Goal: Information Seeking & Learning: Learn about a topic

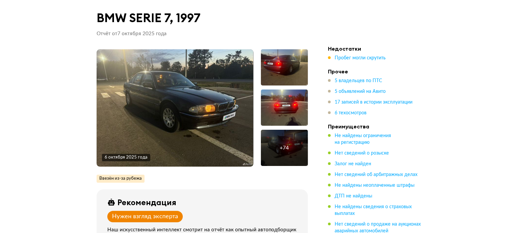
click at [233, 94] on img at bounding box center [175, 107] width 157 height 117
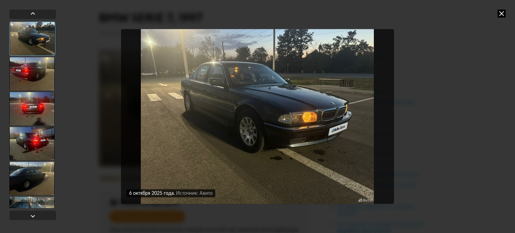
click at [385, 108] on img "Go to Slide 1" at bounding box center [257, 116] width 273 height 175
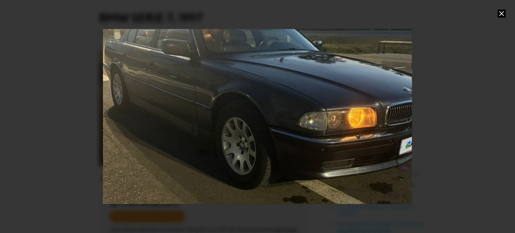
click at [385, 108] on div "Go to Slide 1" at bounding box center [257, 117] width 618 height 350
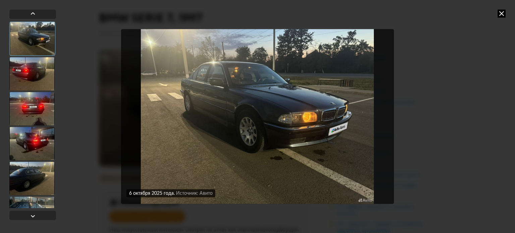
click at [44, 74] on div at bounding box center [31, 74] width 45 height 34
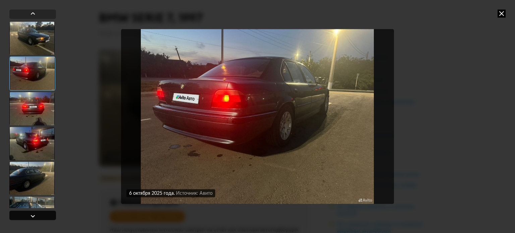
click at [33, 211] on div at bounding box center [32, 215] width 47 height 9
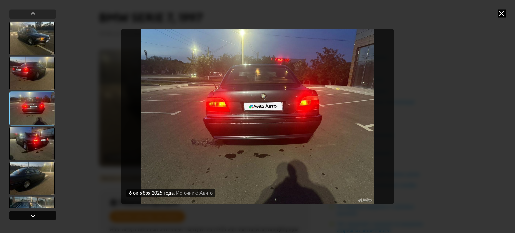
click at [35, 215] on div at bounding box center [33, 216] width 8 height 8
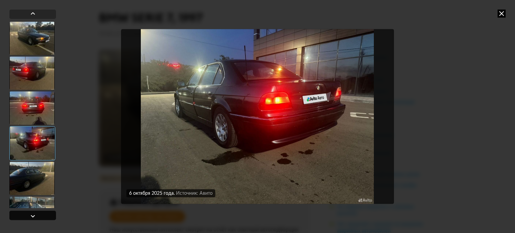
click at [34, 217] on div at bounding box center [33, 216] width 8 height 8
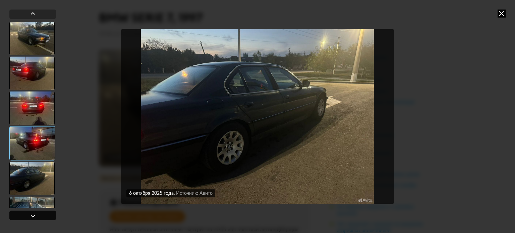
click at [34, 217] on div at bounding box center [33, 216] width 8 height 8
click at [34, 216] on div at bounding box center [33, 216] width 8 height 8
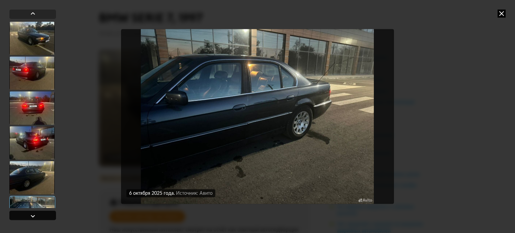
click at [34, 216] on div at bounding box center [33, 216] width 8 height 8
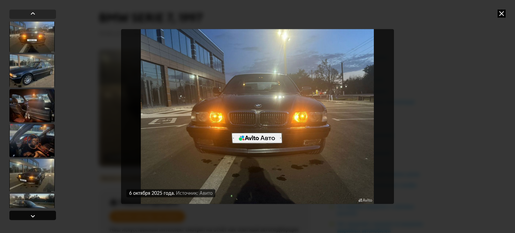
scroll to position [212, 0]
click at [34, 216] on div at bounding box center [33, 216] width 8 height 8
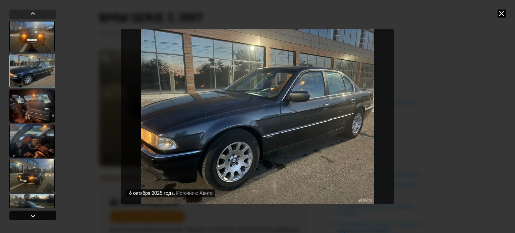
click at [34, 216] on div at bounding box center [33, 216] width 8 height 8
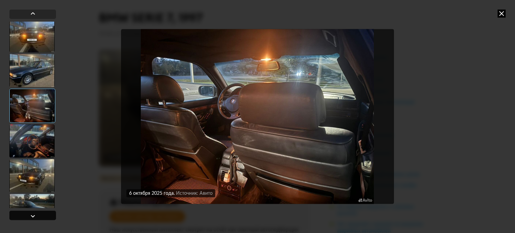
click at [34, 216] on div at bounding box center [33, 216] width 8 height 8
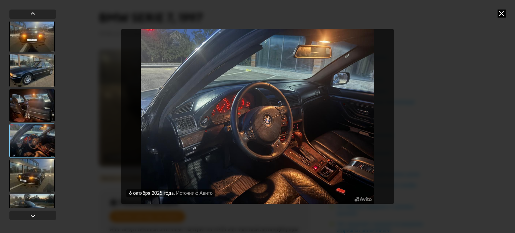
click at [340, 171] on img "Go to Slide 10" at bounding box center [257, 116] width 273 height 175
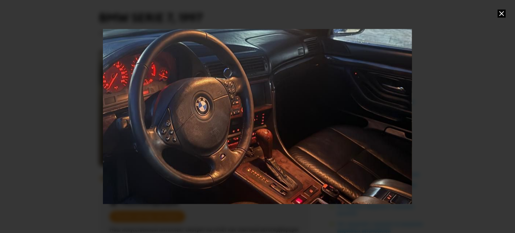
drag, startPoint x: 354, startPoint y: 178, endPoint x: 282, endPoint y: 163, distance: 73.7
click at [282, 163] on div "Go to Slide 10" at bounding box center [183, 99] width 618 height 350
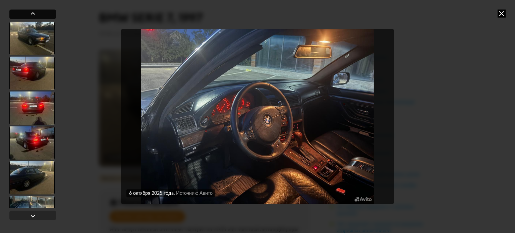
click at [33, 15] on div at bounding box center [33, 13] width 8 height 8
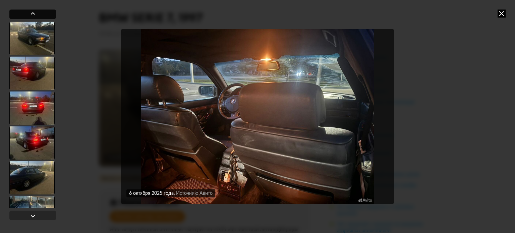
scroll to position [279, 0]
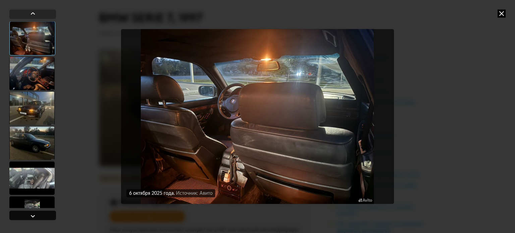
click at [35, 216] on div at bounding box center [33, 216] width 8 height 8
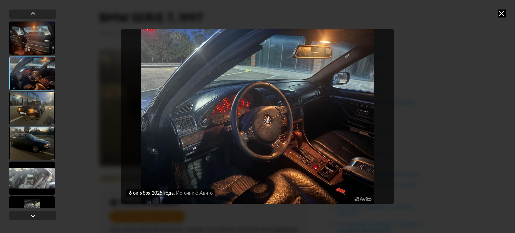
click at [226, 114] on img "Go to Slide 10" at bounding box center [257, 116] width 273 height 175
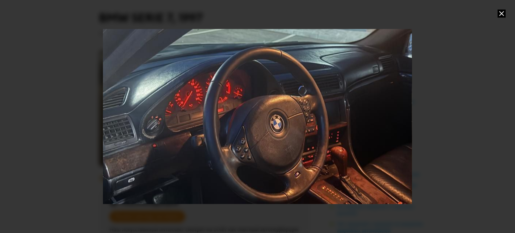
click at [246, 118] on div "Go to Slide 10" at bounding box center [257, 117] width 618 height 350
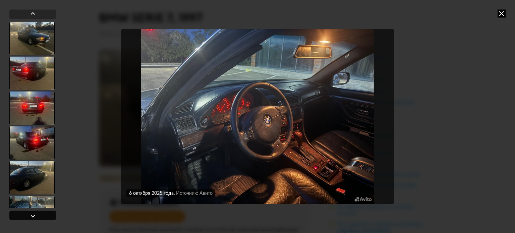
click at [39, 217] on div at bounding box center [32, 215] width 47 height 9
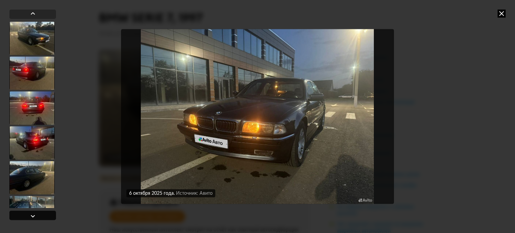
scroll to position [346, 0]
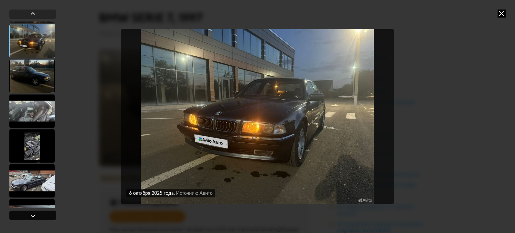
click at [40, 216] on div at bounding box center [32, 215] width 47 height 9
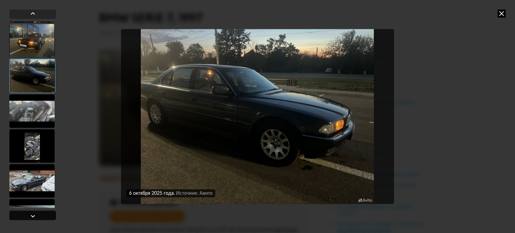
click at [40, 216] on div at bounding box center [32, 215] width 47 height 9
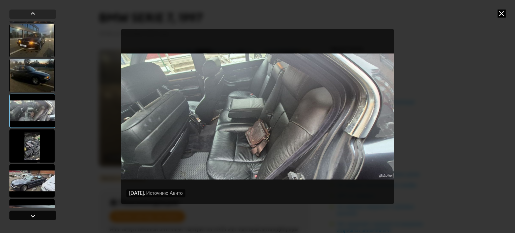
click at [40, 216] on div at bounding box center [32, 215] width 47 height 9
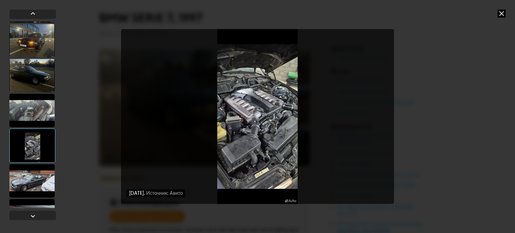
click at [233, 117] on img "Go to Slide 14" at bounding box center [257, 116] width 273 height 175
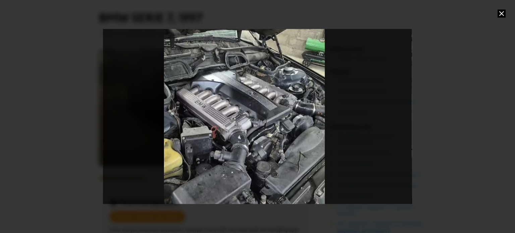
drag, startPoint x: 239, startPoint y: 110, endPoint x: 223, endPoint y: 120, distance: 19.1
click at [223, 120] on div "Go to Slide 14" at bounding box center [244, 128] width 618 height 350
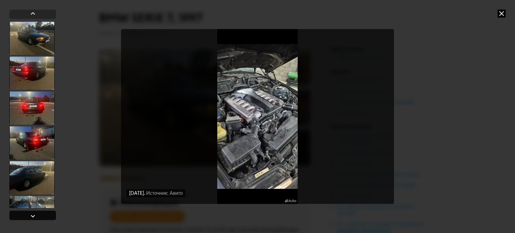
click at [33, 214] on div at bounding box center [33, 216] width 8 height 8
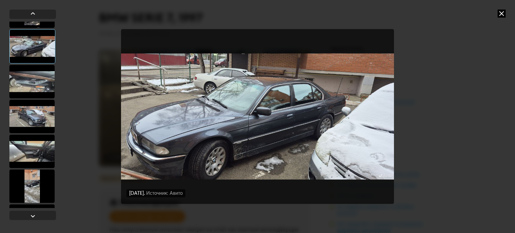
click at [304, 108] on img "Go to Slide 15" at bounding box center [257, 116] width 273 height 175
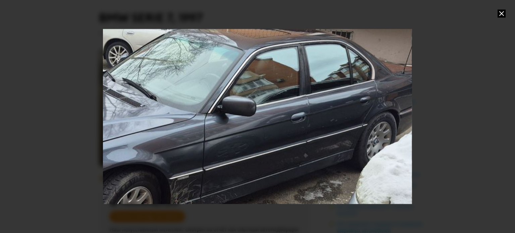
drag, startPoint x: 299, startPoint y: 134, endPoint x: 327, endPoint y: 127, distance: 28.6
click at [327, 127] on div "Go to Slide 15" at bounding box center [225, 118] width 618 height 350
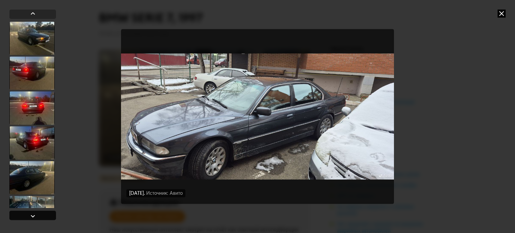
click at [42, 213] on div at bounding box center [32, 215] width 47 height 9
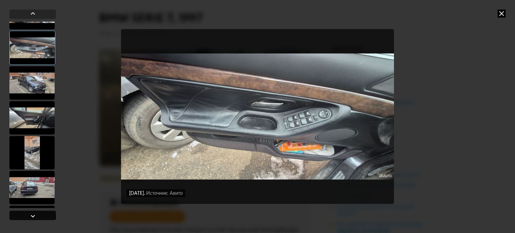
click at [42, 213] on div at bounding box center [32, 215] width 47 height 9
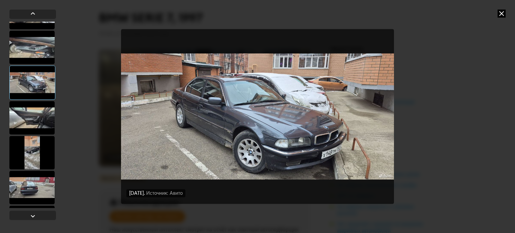
click at [300, 162] on img "Go to Slide 17" at bounding box center [257, 116] width 273 height 175
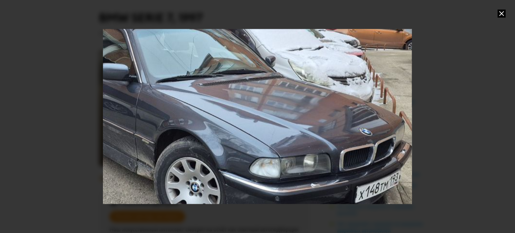
drag, startPoint x: 308, startPoint y: 170, endPoint x: 275, endPoint y: 163, distance: 34.3
click at [275, 163] on div "Go to Slide 17" at bounding box center [210, 107] width 618 height 350
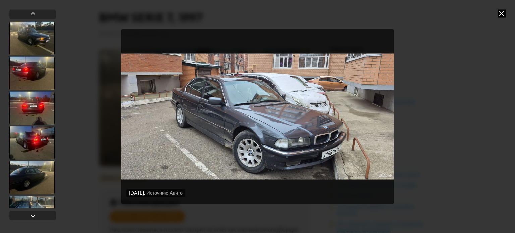
click at [193, 95] on img "Go to Slide 17" at bounding box center [257, 116] width 273 height 175
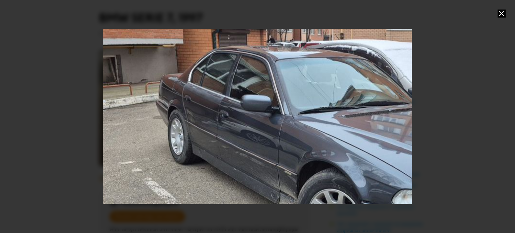
drag, startPoint x: 213, startPoint y: 104, endPoint x: 292, endPoint y: 120, distance: 80.8
click at [292, 120] on div "Go to Slide 17" at bounding box center [353, 139] width 618 height 350
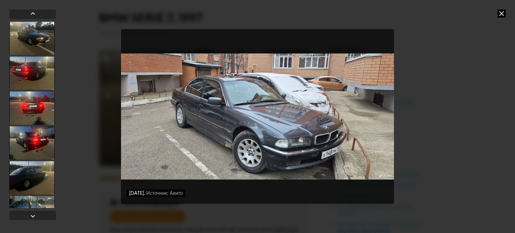
click at [189, 115] on img "Go to Slide 17" at bounding box center [257, 116] width 273 height 175
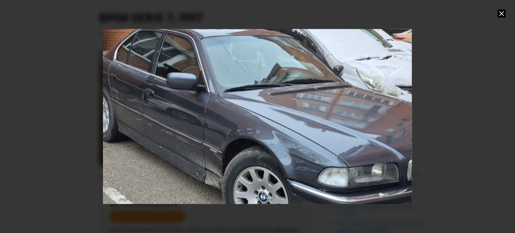
drag, startPoint x: 146, startPoint y: 115, endPoint x: 282, endPoint y: 124, distance: 135.4
click at [282, 124] on div "Go to Slide 17" at bounding box center [278, 117] width 618 height 350
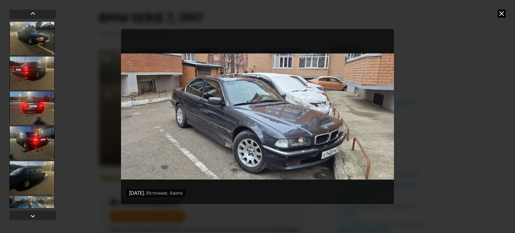
click at [193, 112] on img "Go to Slide 17" at bounding box center [257, 116] width 273 height 175
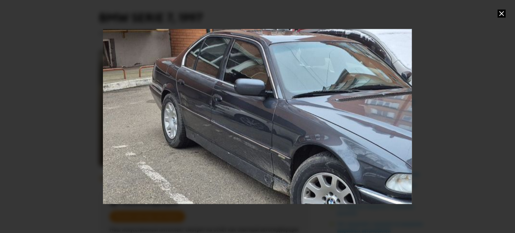
drag, startPoint x: 228, startPoint y: 167, endPoint x: 268, endPoint y: 158, distance: 41.6
click at [268, 158] on div "Go to Slide 17" at bounding box center [347, 123] width 618 height 350
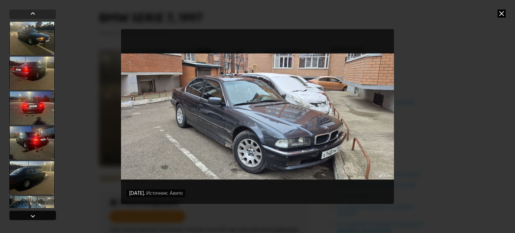
click at [37, 214] on div at bounding box center [32, 215] width 47 height 9
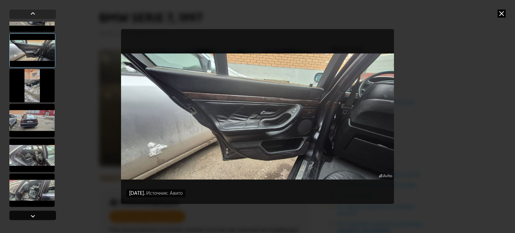
click at [39, 215] on div at bounding box center [32, 215] width 47 height 9
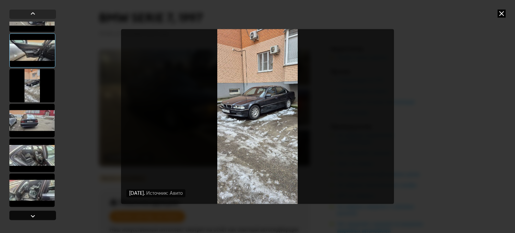
click at [39, 215] on div at bounding box center [32, 215] width 47 height 9
click at [40, 215] on div at bounding box center [32, 215] width 47 height 9
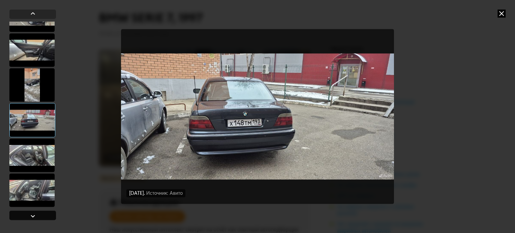
click at [40, 215] on div at bounding box center [32, 215] width 47 height 9
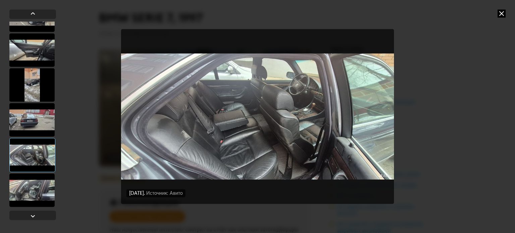
click at [322, 92] on img "Go to Slide 21" at bounding box center [257, 116] width 273 height 175
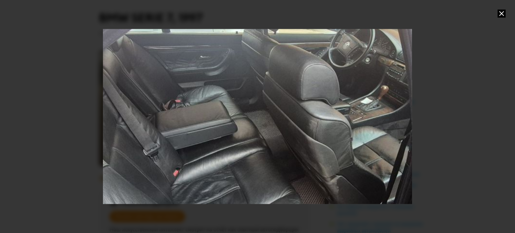
click at [314, 93] on div "Go to Slide 21" at bounding box center [257, 117] width 618 height 350
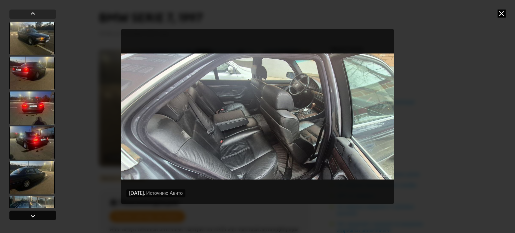
click at [42, 214] on div at bounding box center [32, 215] width 47 height 9
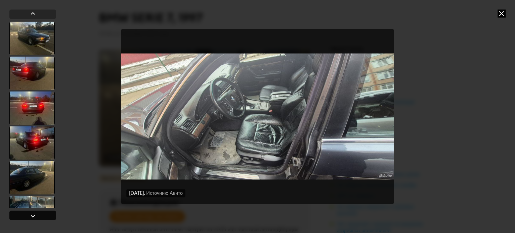
scroll to position [715, 0]
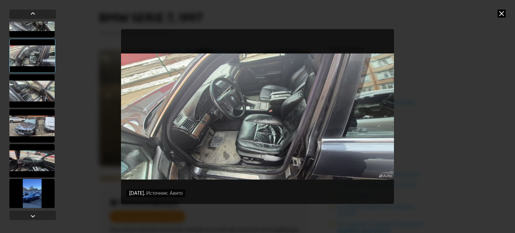
click at [234, 91] on img "Go to Slide 22" at bounding box center [257, 116] width 273 height 175
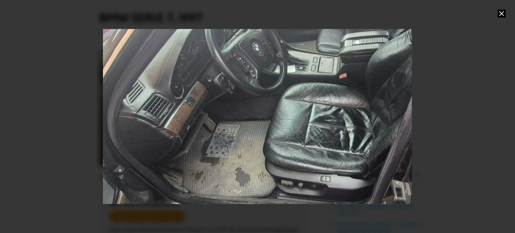
drag, startPoint x: 224, startPoint y: 101, endPoint x: 280, endPoint y: 74, distance: 61.8
click at [280, 74] on div "Go to Slide 22" at bounding box center [313, 89] width 618 height 350
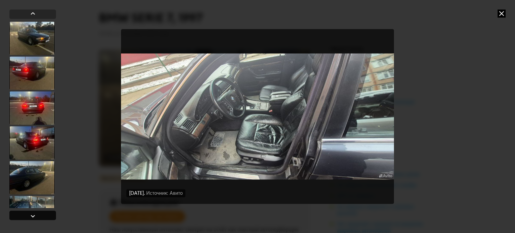
click at [39, 213] on div at bounding box center [32, 215] width 47 height 9
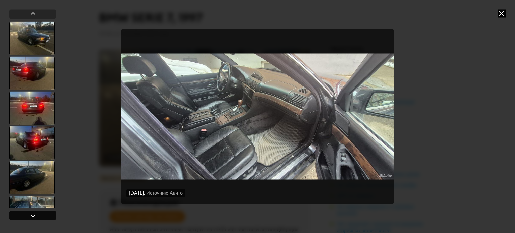
scroll to position [749, 0]
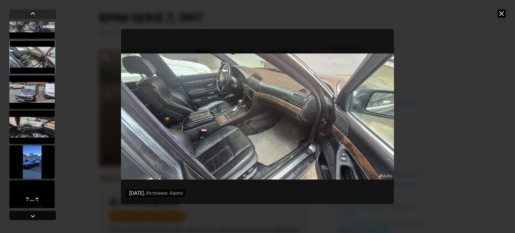
click at [42, 214] on div at bounding box center [32, 215] width 47 height 9
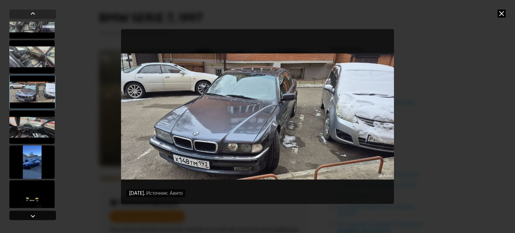
click at [42, 214] on div at bounding box center [32, 215] width 47 height 9
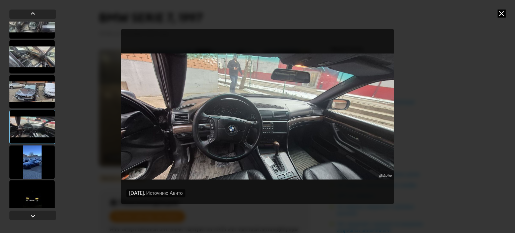
click at [111, 204] on div "[DATE] Источник: Авито [DATE] Источник: Авито [DATE] Источник: Авито [DATE] Ист…" at bounding box center [257, 116] width 343 height 233
click at [238, 124] on img "Go to Slide 25" at bounding box center [257, 116] width 273 height 175
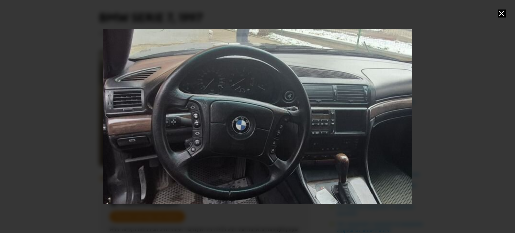
drag, startPoint x: 213, startPoint y: 153, endPoint x: 249, endPoint y: 135, distance: 40.2
click at [249, 135] on div "Go to Slide 25" at bounding box center [299, 97] width 618 height 350
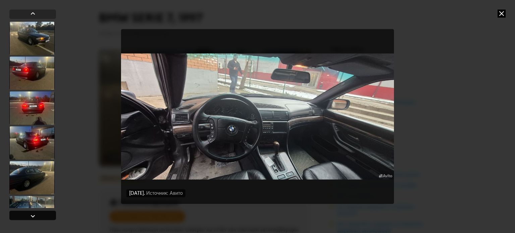
click at [42, 215] on div at bounding box center [32, 215] width 47 height 9
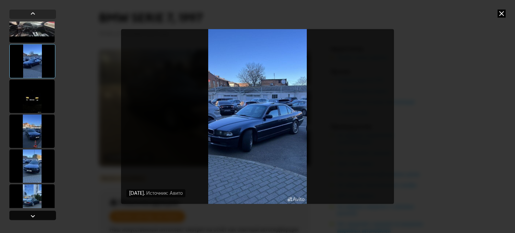
click at [42, 215] on div at bounding box center [32, 215] width 47 height 9
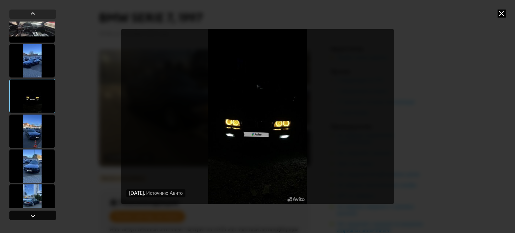
click at [42, 215] on div at bounding box center [32, 215] width 47 height 9
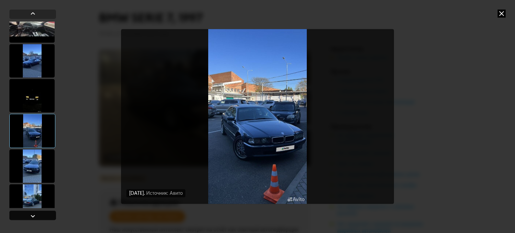
click at [43, 215] on div at bounding box center [32, 215] width 47 height 9
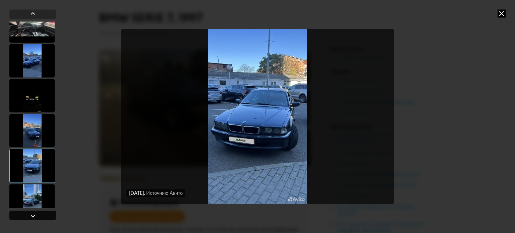
click at [43, 215] on div at bounding box center [32, 215] width 47 height 9
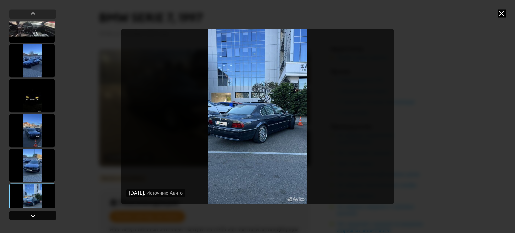
click at [44, 217] on div at bounding box center [32, 215] width 47 height 9
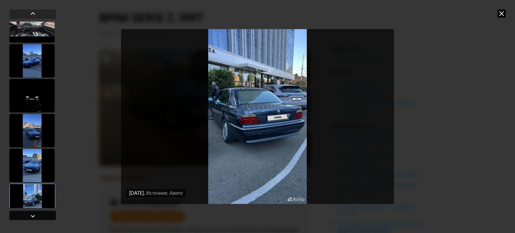
scroll to position [1017, 0]
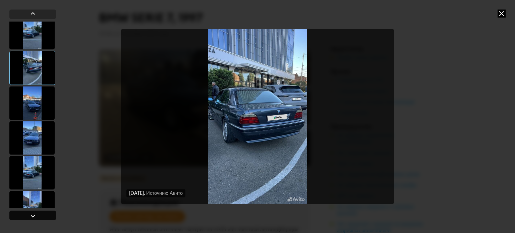
click at [43, 217] on div at bounding box center [32, 215] width 47 height 9
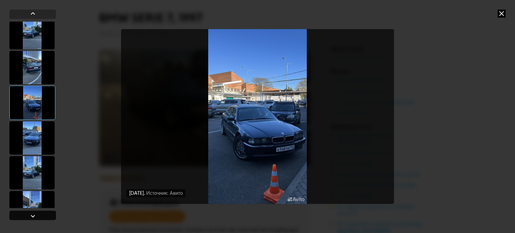
click at [43, 217] on div at bounding box center [32, 215] width 47 height 9
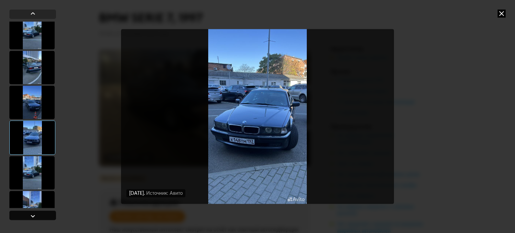
click at [43, 217] on div at bounding box center [32, 215] width 47 height 9
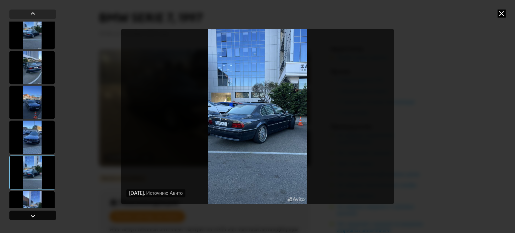
click at [43, 218] on div at bounding box center [32, 215] width 47 height 9
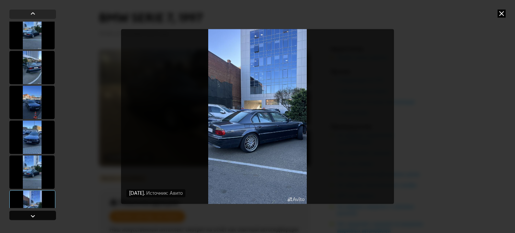
click at [43, 218] on div at bounding box center [32, 215] width 47 height 9
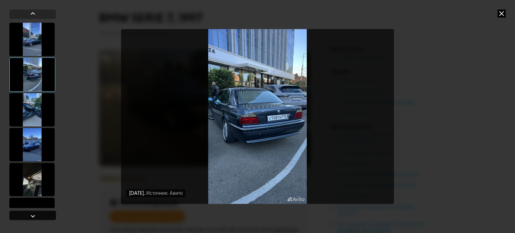
click at [43, 220] on div at bounding box center [32, 215] width 47 height 9
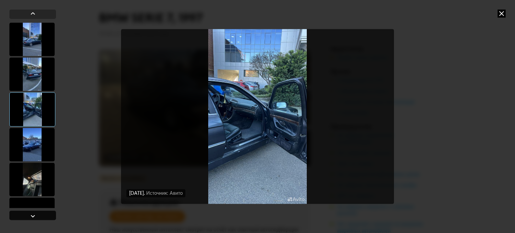
click at [34, 217] on div at bounding box center [33, 216] width 8 height 8
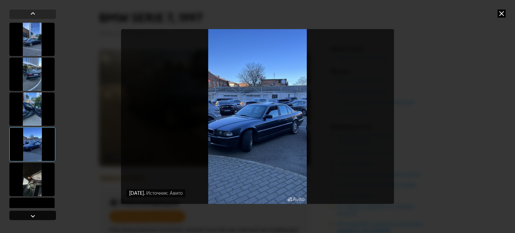
click at [34, 217] on div at bounding box center [33, 216] width 8 height 8
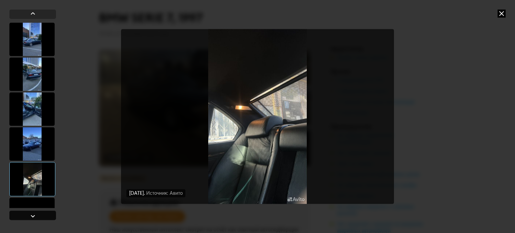
click at [34, 217] on div at bounding box center [33, 216] width 8 height 8
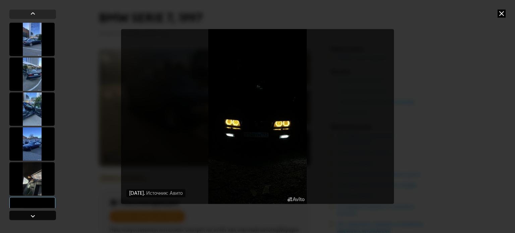
click at [34, 217] on div at bounding box center [33, 216] width 8 height 8
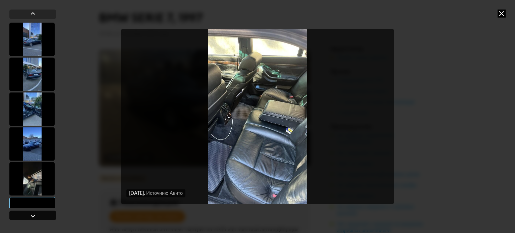
scroll to position [1352, 0]
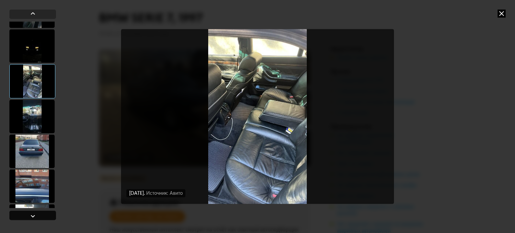
click at [34, 217] on div at bounding box center [33, 216] width 8 height 8
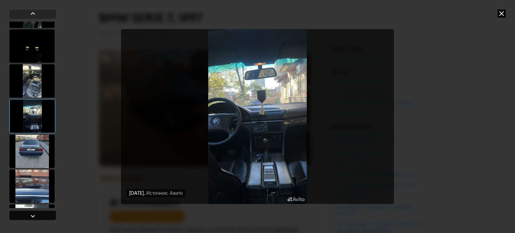
click at [34, 217] on div at bounding box center [33, 216] width 8 height 8
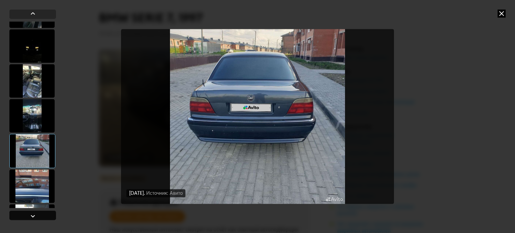
click at [34, 217] on div at bounding box center [33, 216] width 8 height 8
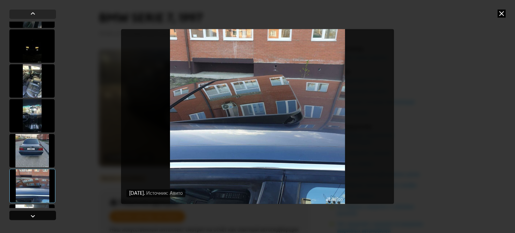
click at [34, 217] on div at bounding box center [33, 216] width 8 height 8
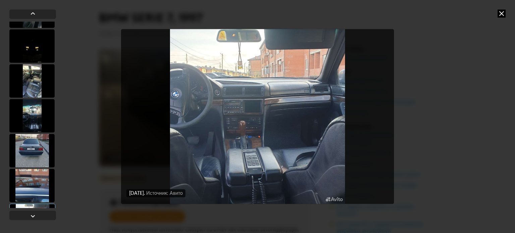
click at [209, 94] on img "Go to Slide 45" at bounding box center [257, 116] width 273 height 175
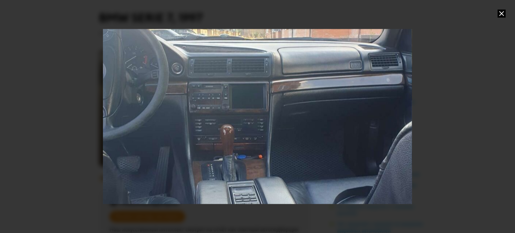
click at [176, 149] on div "Go to Slide 45" at bounding box center [257, 117] width 618 height 350
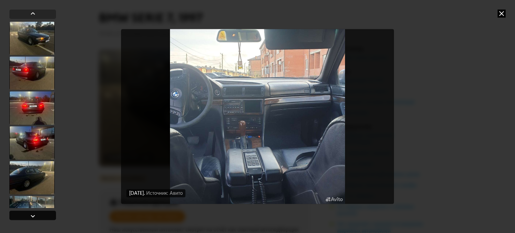
click at [34, 214] on div at bounding box center [33, 216] width 8 height 8
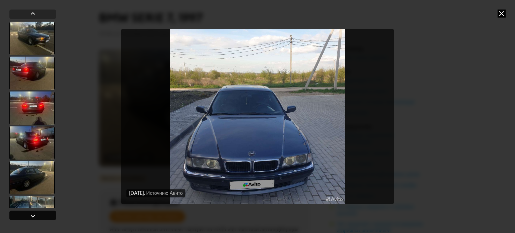
scroll to position [1520, 0]
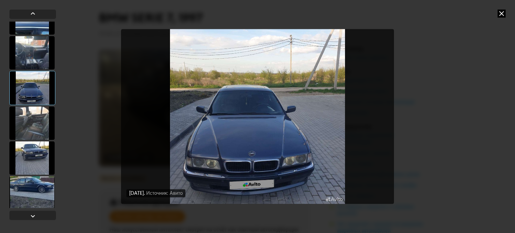
click at [246, 154] on img "Go to Slide 46" at bounding box center [257, 116] width 273 height 175
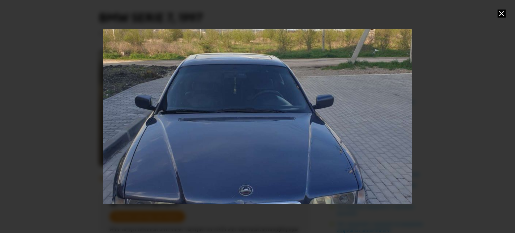
click at [139, 175] on div "Go to Slide 46" at bounding box center [257, 117] width 618 height 350
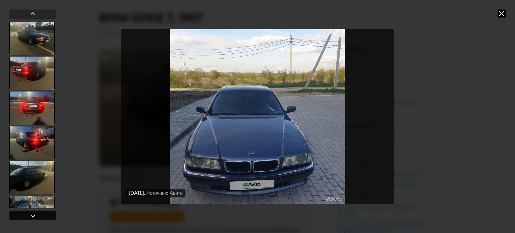
click at [35, 214] on div at bounding box center [33, 216] width 8 height 8
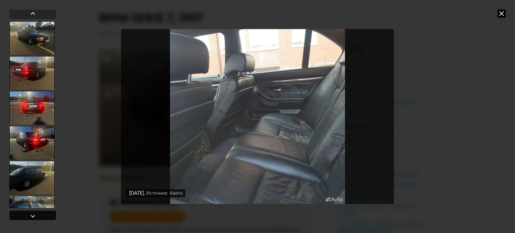
scroll to position [1553, 0]
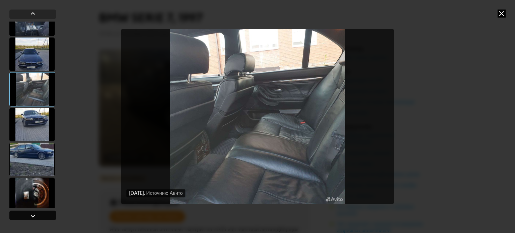
click at [35, 214] on div at bounding box center [33, 216] width 8 height 8
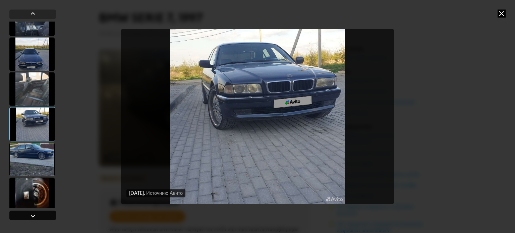
click at [35, 214] on div at bounding box center [33, 216] width 8 height 8
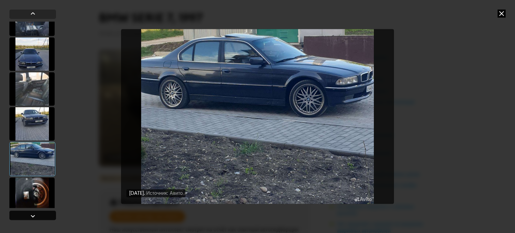
click at [35, 214] on div at bounding box center [33, 216] width 8 height 8
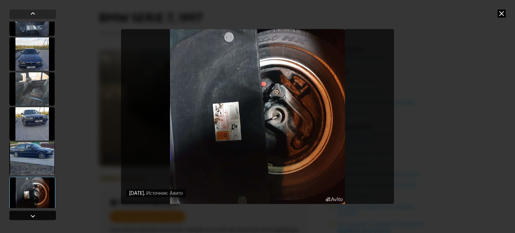
click at [35, 215] on div at bounding box center [33, 216] width 8 height 8
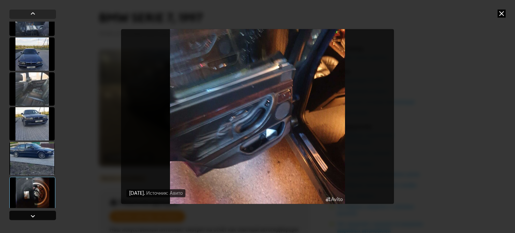
scroll to position [1687, 0]
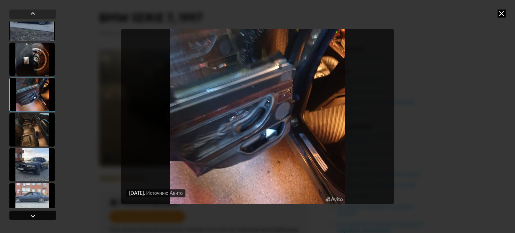
click at [35, 215] on div at bounding box center [33, 216] width 8 height 8
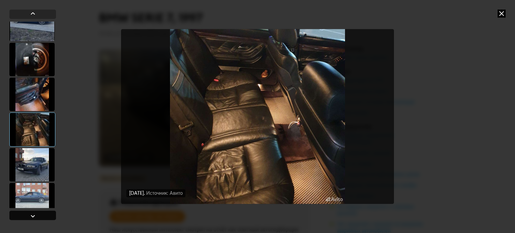
click at [35, 215] on div at bounding box center [33, 216] width 8 height 8
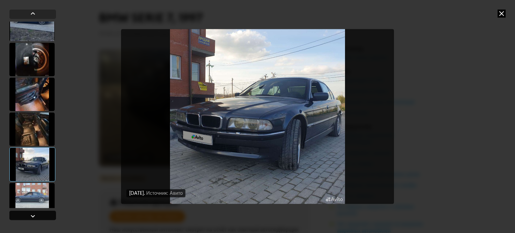
click at [35, 215] on div at bounding box center [33, 216] width 8 height 8
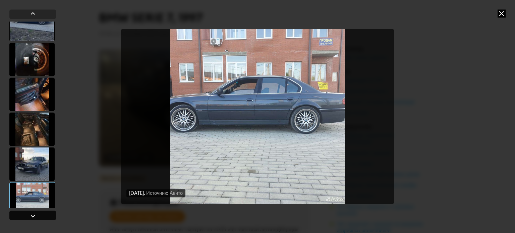
click at [35, 215] on div at bounding box center [33, 216] width 8 height 8
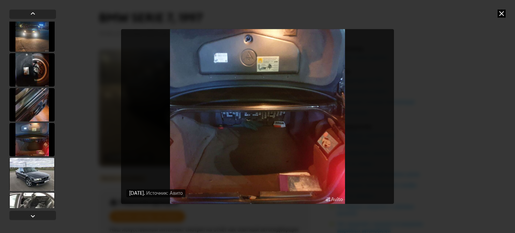
scroll to position [2291, 0]
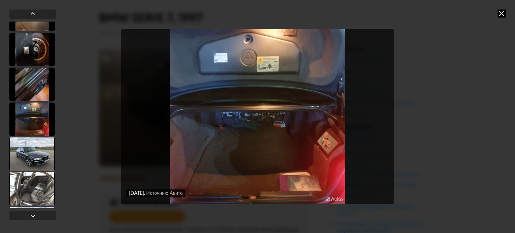
click at [39, 119] on div at bounding box center [31, 119] width 45 height 34
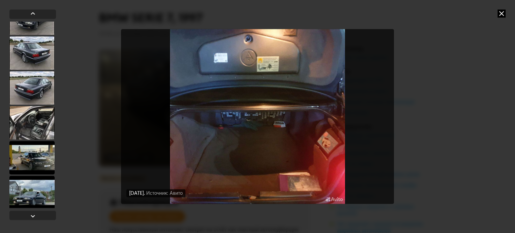
scroll to position [2498, 0]
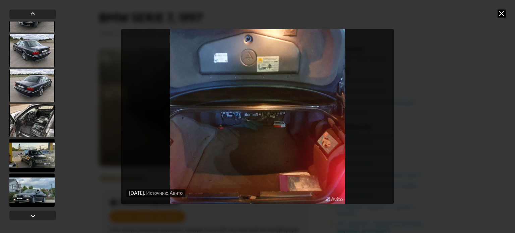
click at [35, 189] on div at bounding box center [31, 190] width 45 height 34
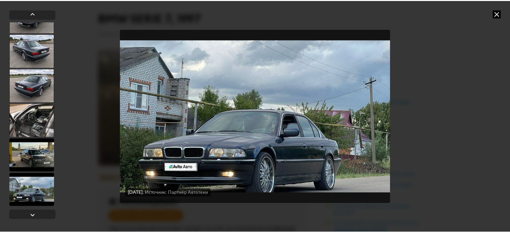
scroll to position [2498, 0]
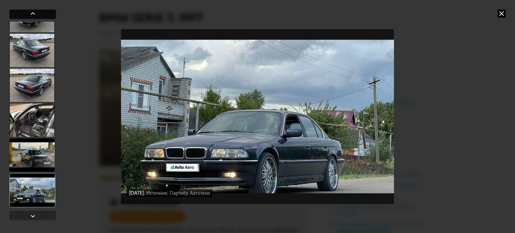
click at [40, 13] on div at bounding box center [32, 13] width 47 height 9
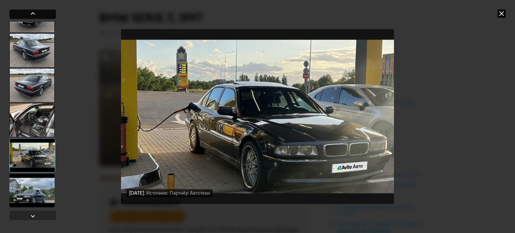
click at [40, 13] on div at bounding box center [32, 13] width 47 height 9
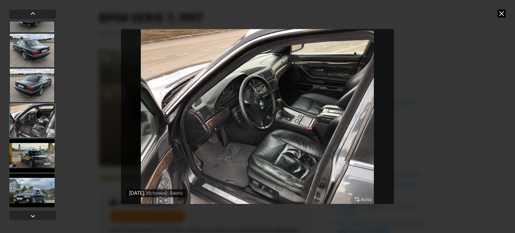
click at [263, 93] on img "Go to Slide 75" at bounding box center [257, 116] width 273 height 175
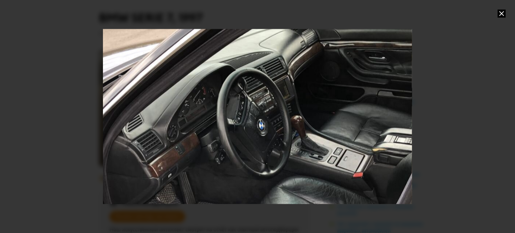
drag, startPoint x: 258, startPoint y: 127, endPoint x: 467, endPoint y: 93, distance: 211.0
click at [467, 94] on div at bounding box center [257, 116] width 515 height 233
click at [462, 83] on div at bounding box center [257, 116] width 515 height 233
click at [502, 13] on icon at bounding box center [501, 13] width 8 height 8
